Goal: Obtain resource: Download file/media

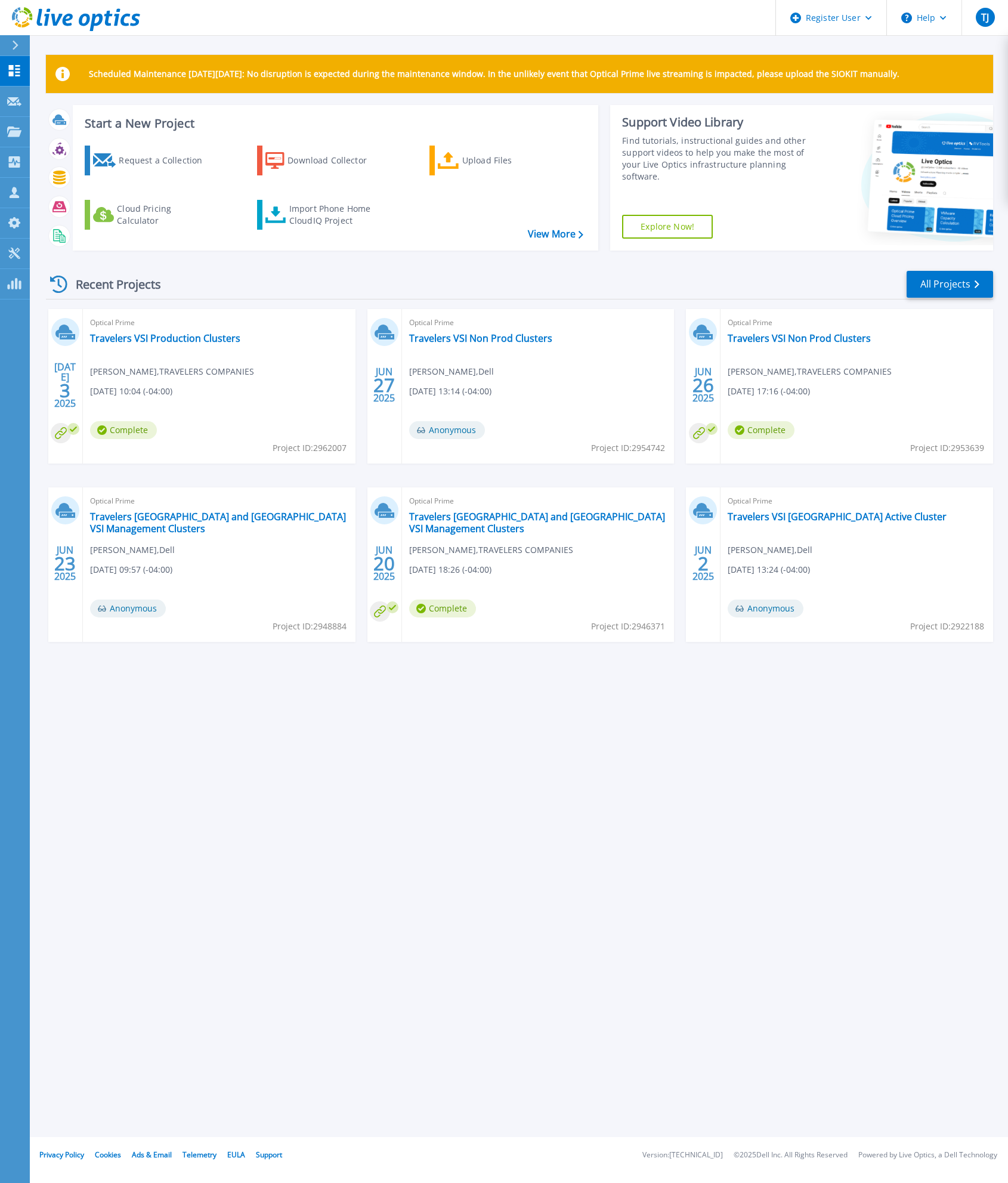
click at [705, 171] on div "Find tutorials, instructional guides and other support videos to help you make …" at bounding box center [719, 158] width 194 height 48
click at [150, 341] on link "Travelers VSI Production Clusters" at bounding box center [165, 338] width 150 height 12
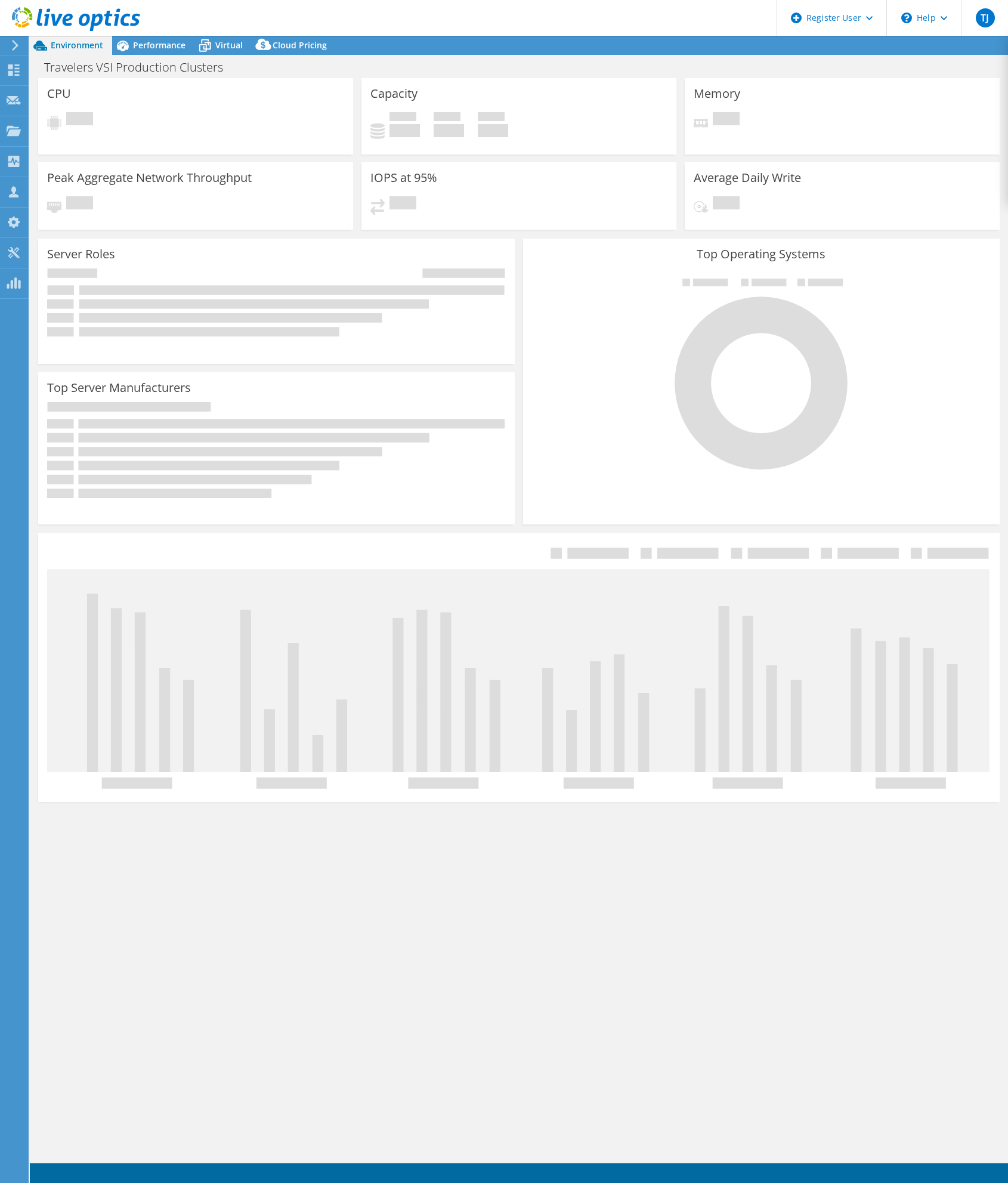
select select "USD"
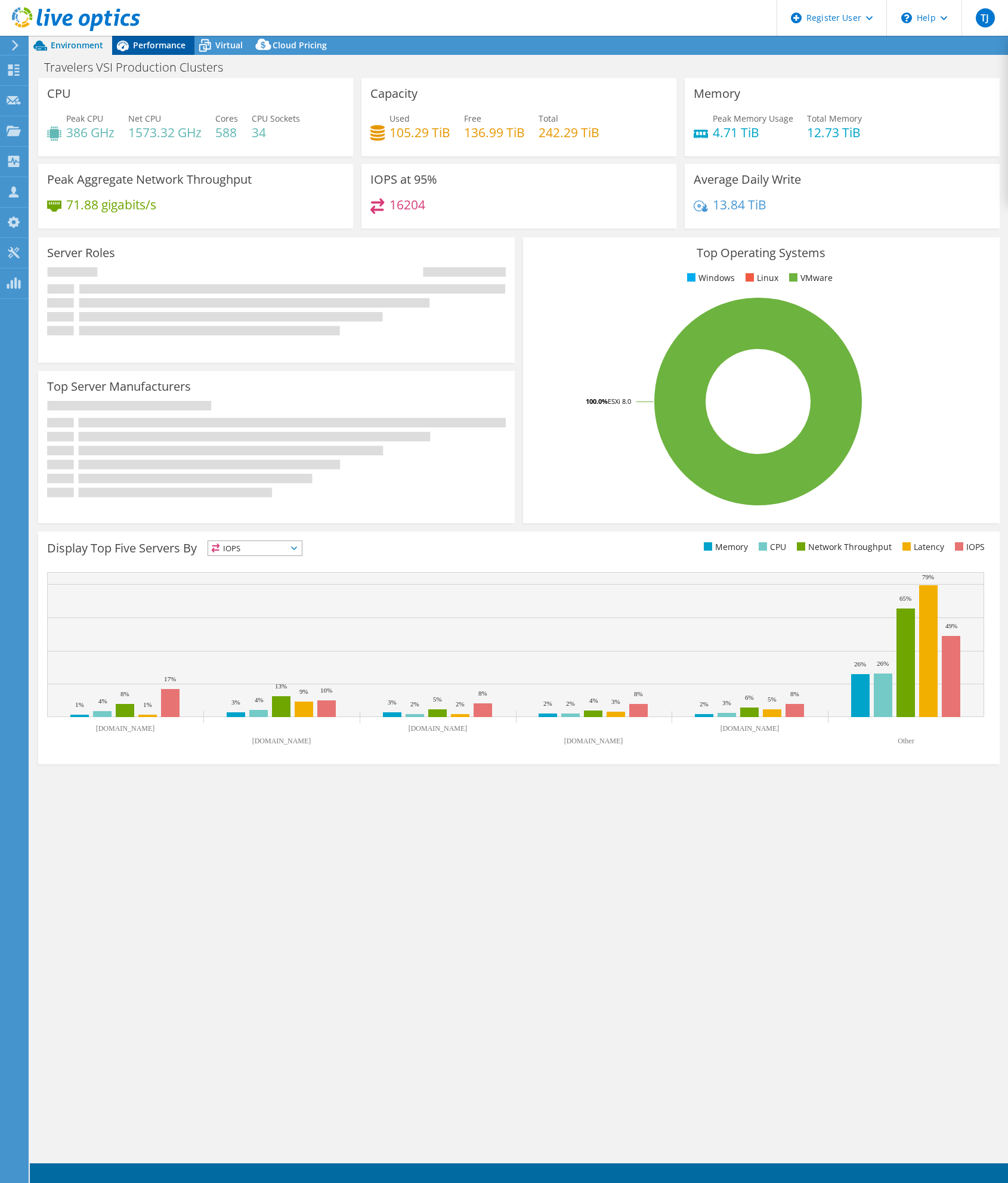
click at [161, 43] on span "Performance" at bounding box center [159, 45] width 53 height 11
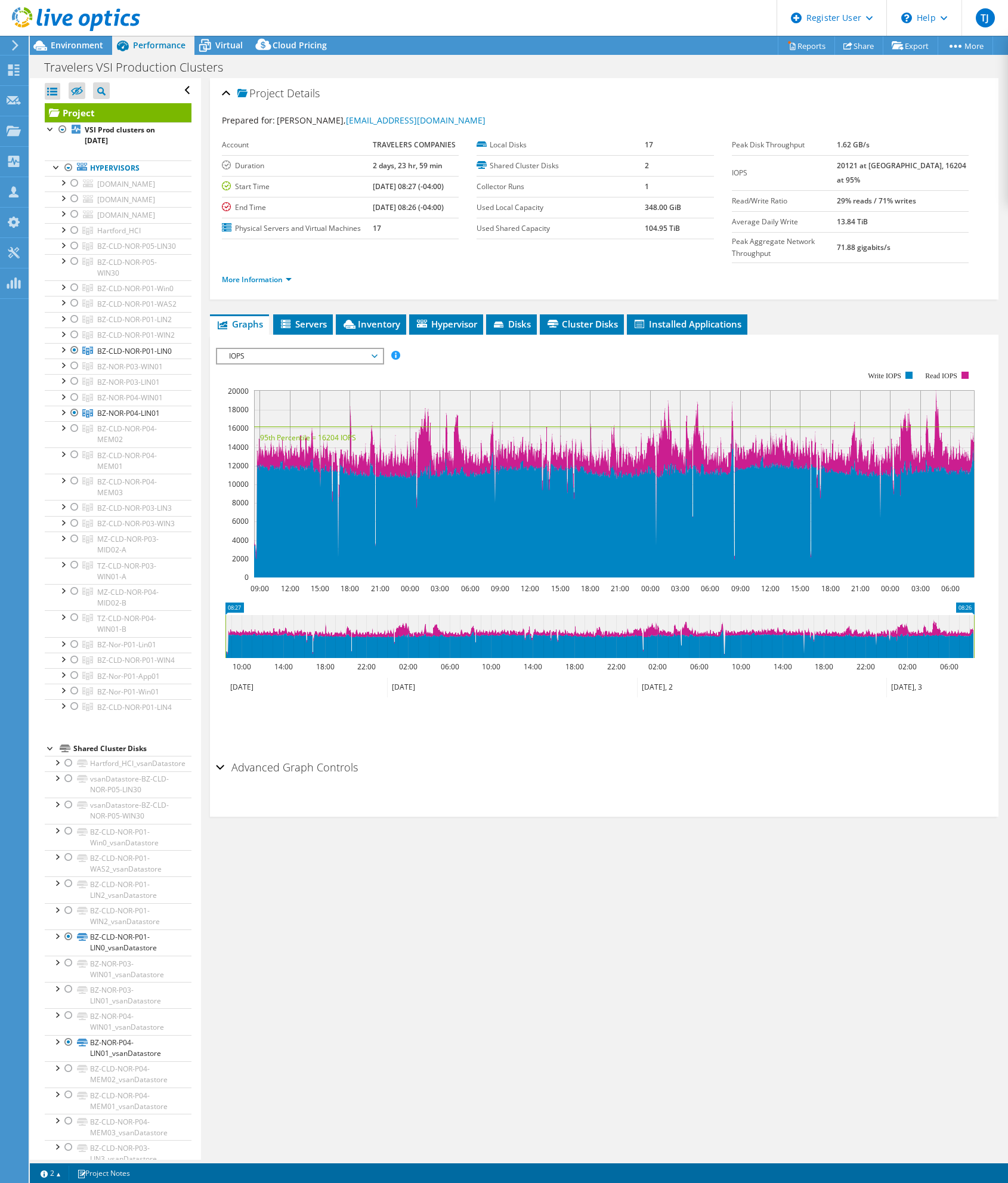
click at [370, 809] on div "Project Details Prepared for: [PERSON_NAME], [EMAIL_ADDRESS][DOMAIN_NAME] Accou…" at bounding box center [604, 619] width 807 height 1082
click at [69, 462] on div at bounding box center [75, 454] width 12 height 14
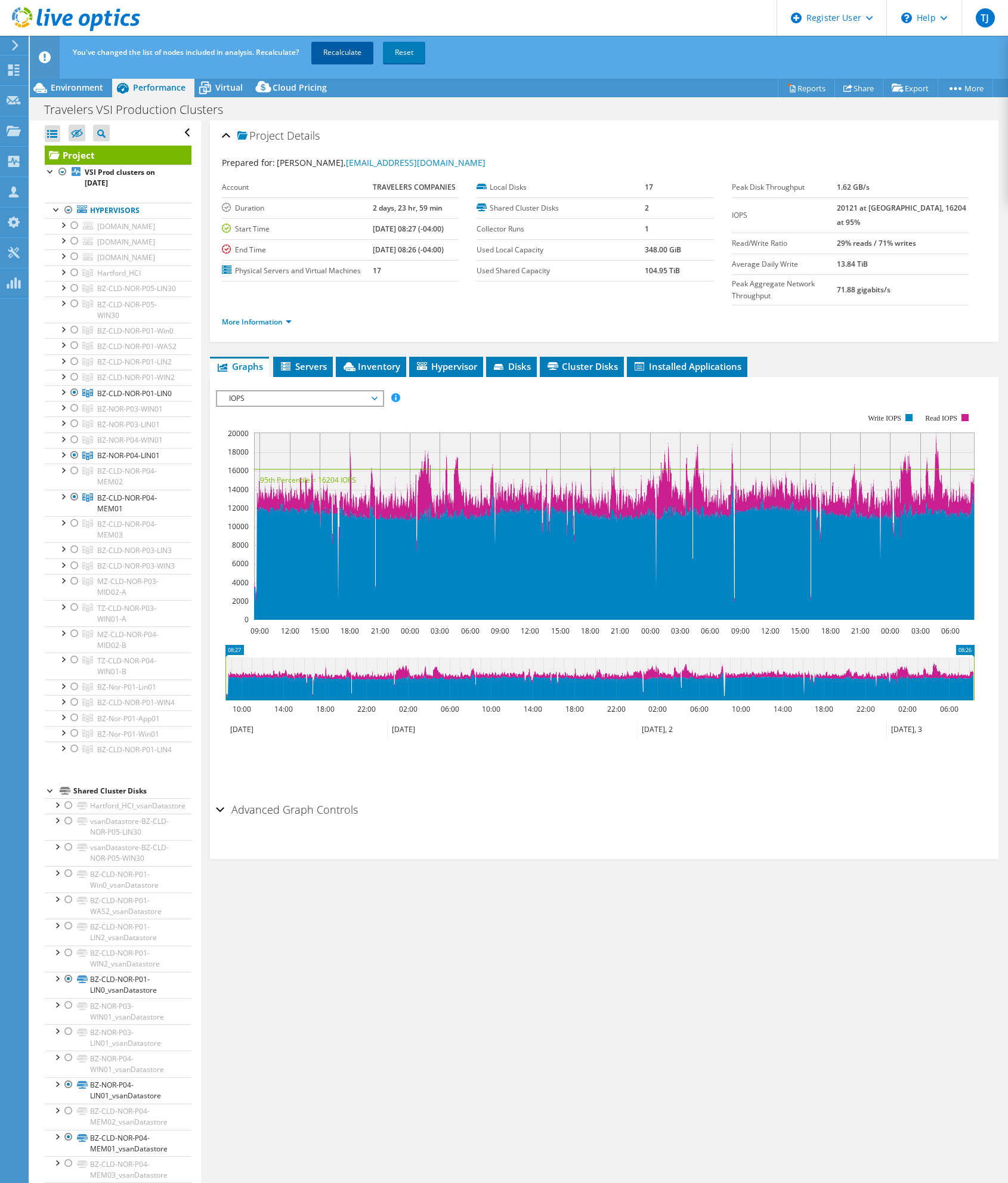
click at [362, 51] on link "Recalculate" at bounding box center [342, 53] width 62 height 21
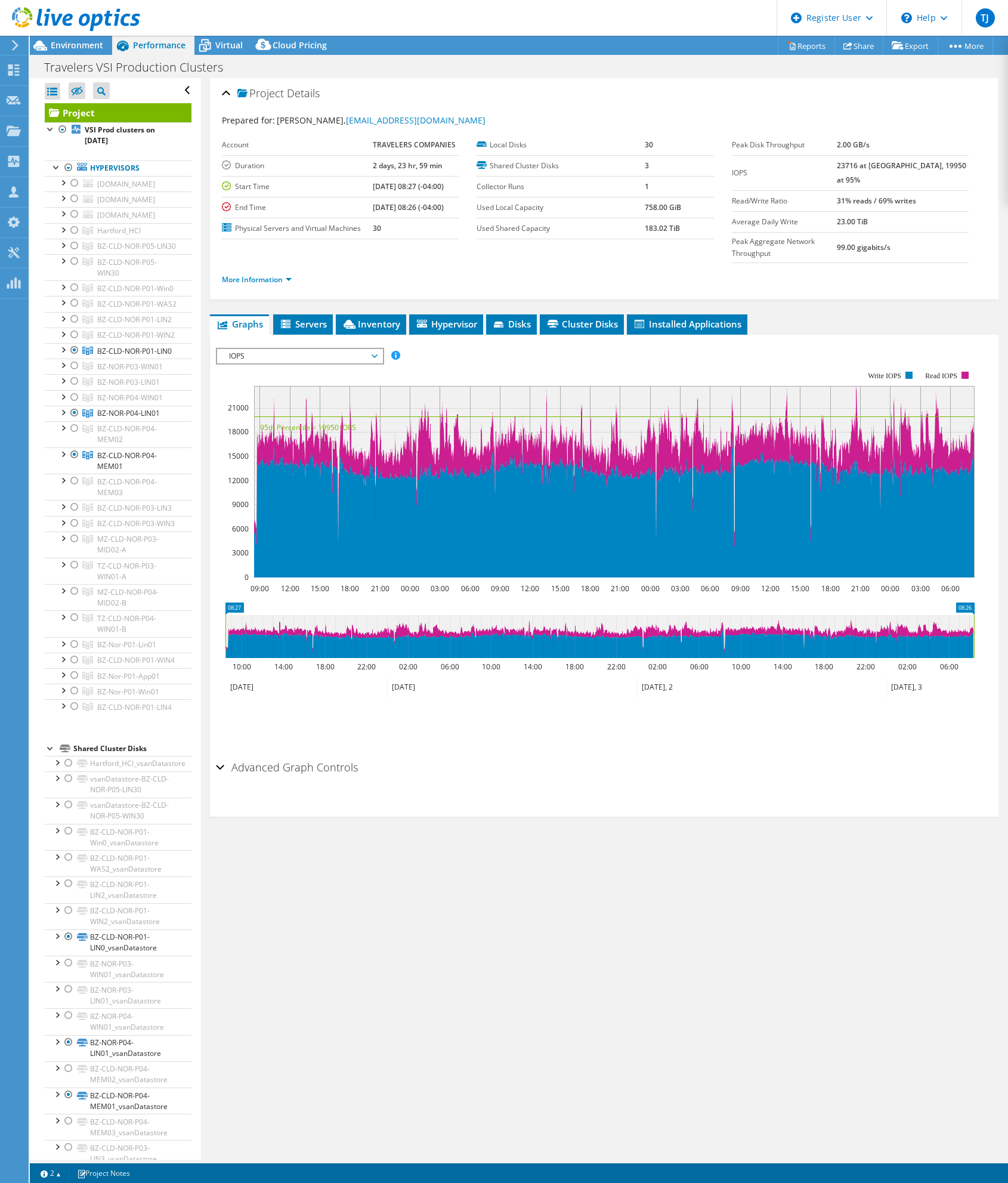
click at [541, 232] on label "Used Shared Capacity" at bounding box center [561, 229] width 168 height 12
click at [84, 45] on span "Environment" at bounding box center [77, 45] width 53 height 11
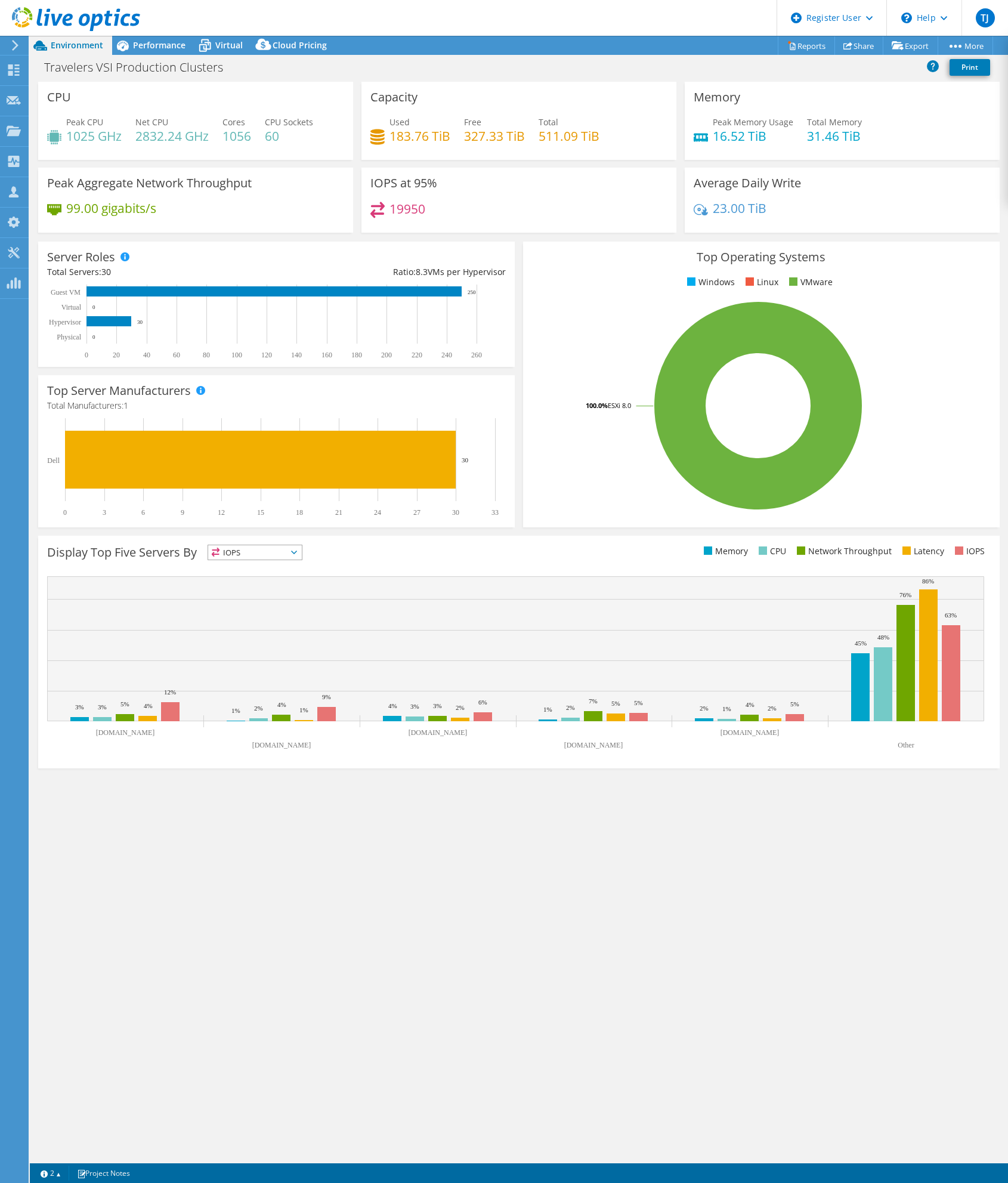
click at [617, 229] on div "IOPS at 95% 19950" at bounding box center [519, 200] width 315 height 65
click at [811, 43] on link "Reports" at bounding box center [806, 46] width 57 height 18
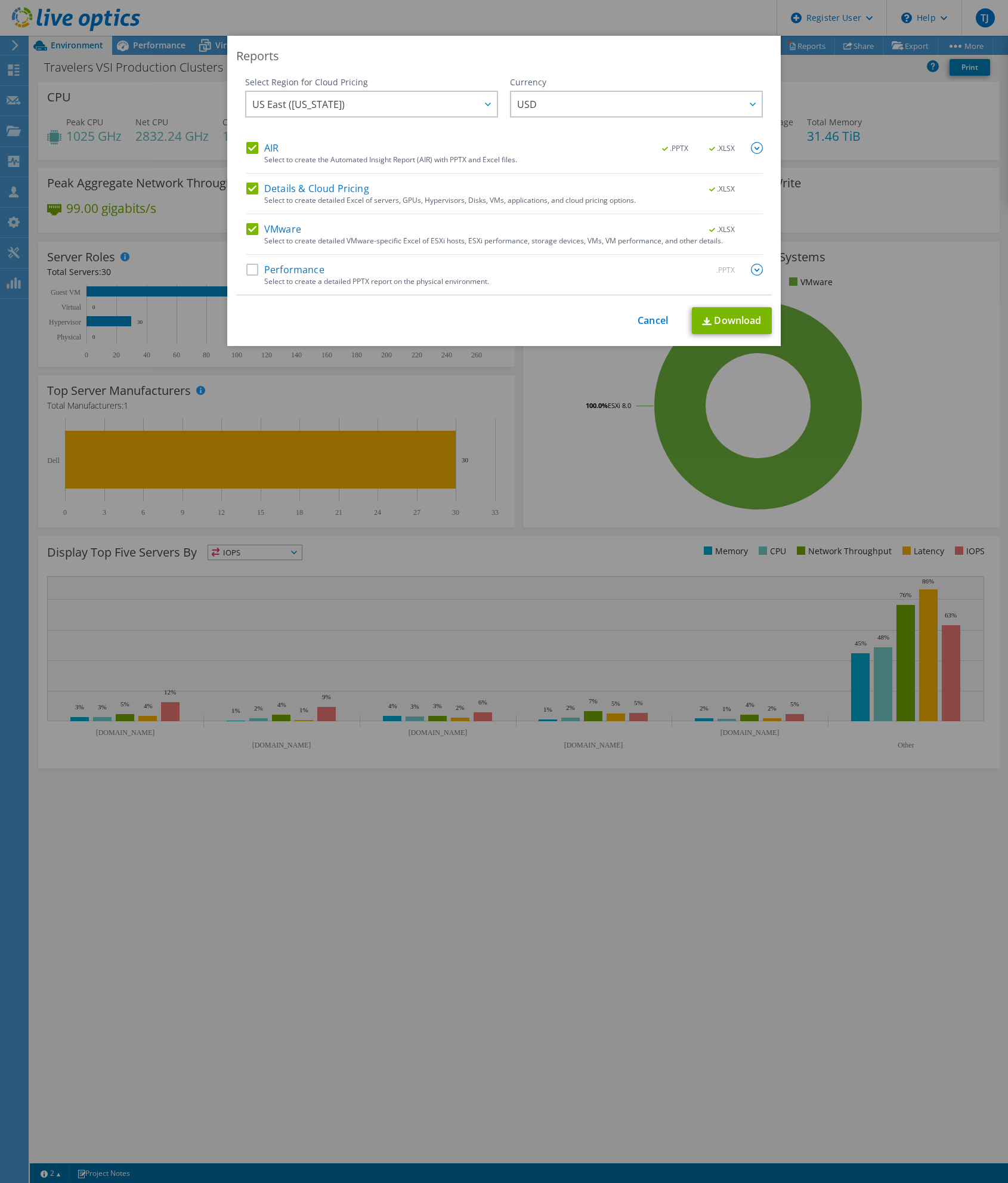
click at [274, 268] on label "Performance" at bounding box center [285, 270] width 78 height 12
click at [0, 0] on input "Performance" at bounding box center [0, 0] width 0 height 0
click at [736, 314] on link "Download" at bounding box center [731, 320] width 80 height 27
click at [833, 108] on div "Reports Select Region for Cloud Pricing Asia Pacific ([GEOGRAPHIC_DATA]) [GEOGR…" at bounding box center [504, 591] width 1008 height 1111
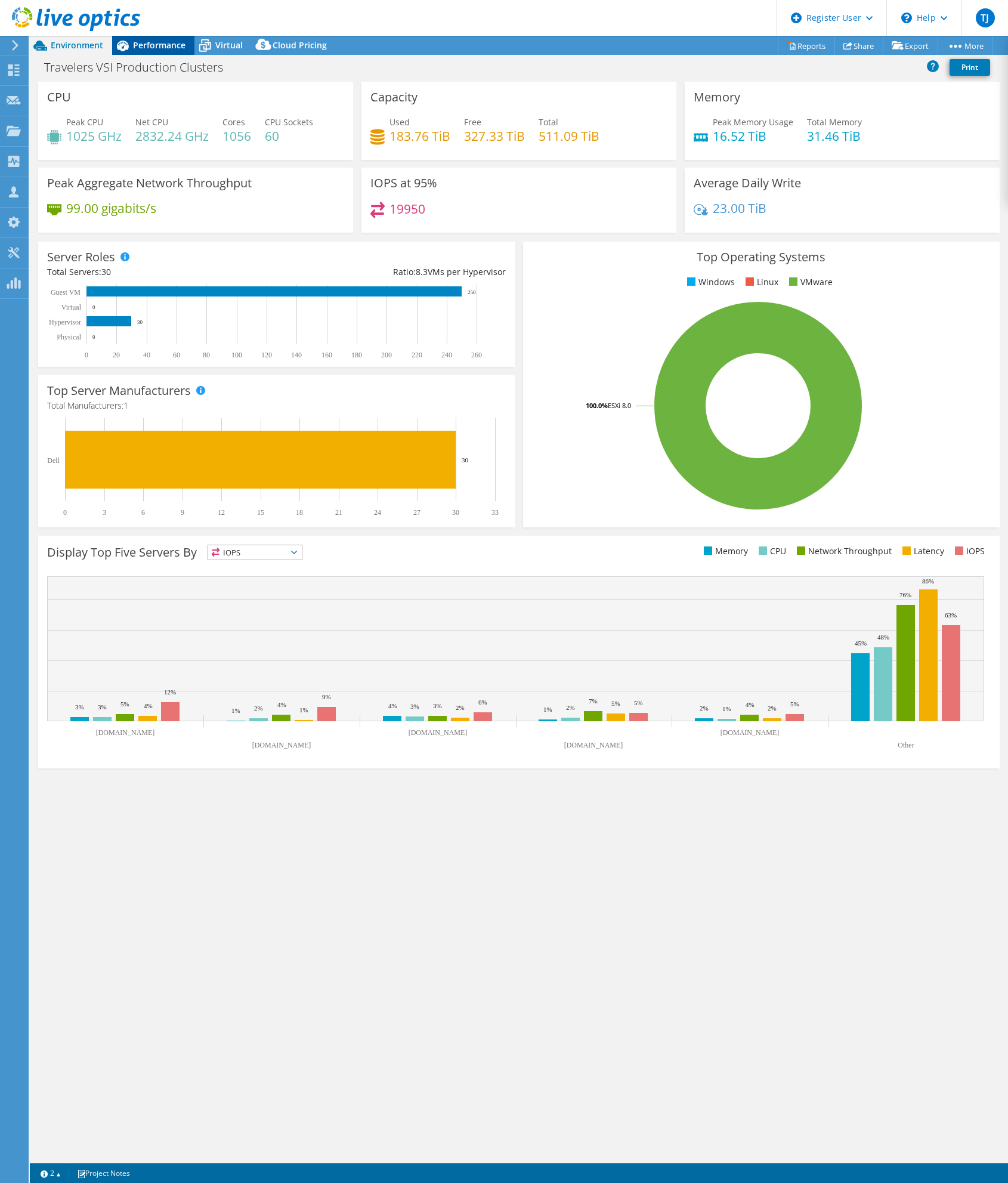
click at [174, 46] on span "Performance" at bounding box center [159, 45] width 53 height 11
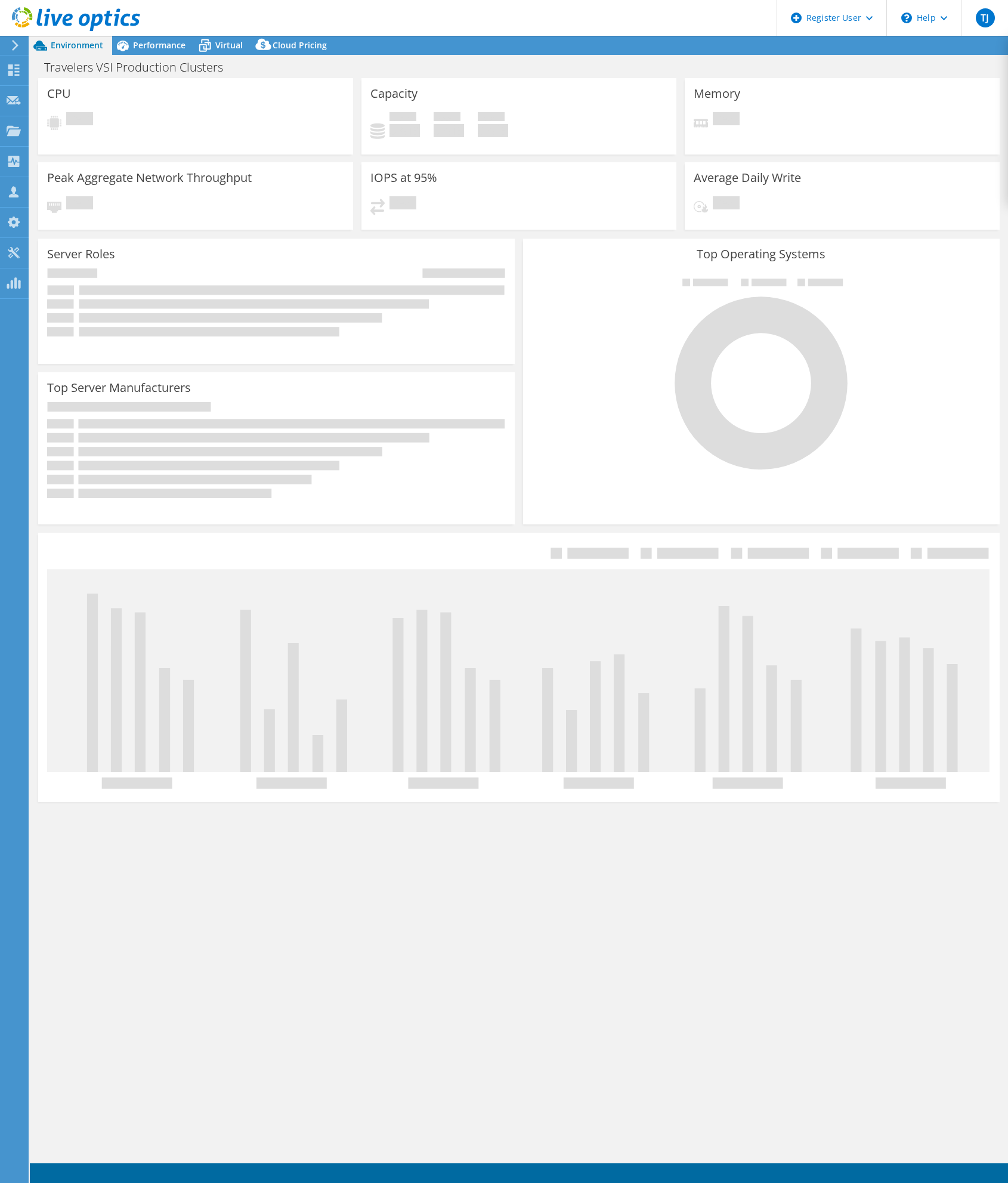
select select "USD"
